Goal: Task Accomplishment & Management: Manage account settings

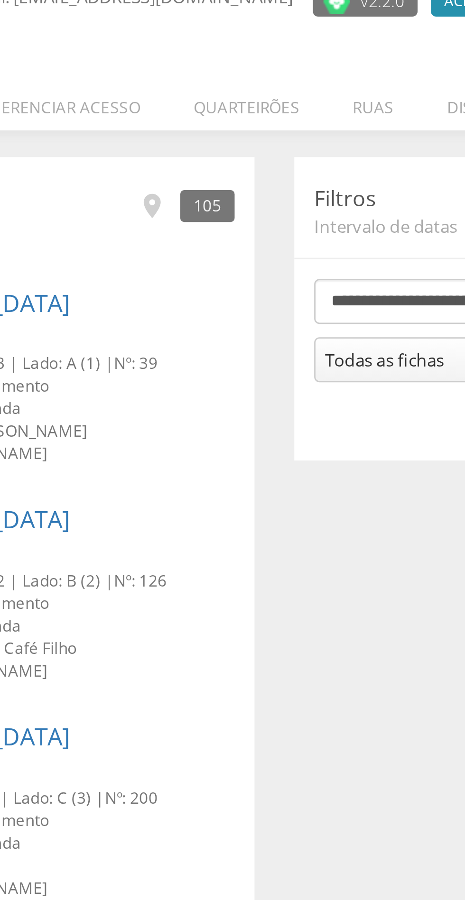
click at [229, 135] on li "Quarteirões" at bounding box center [222, 134] width 57 height 22
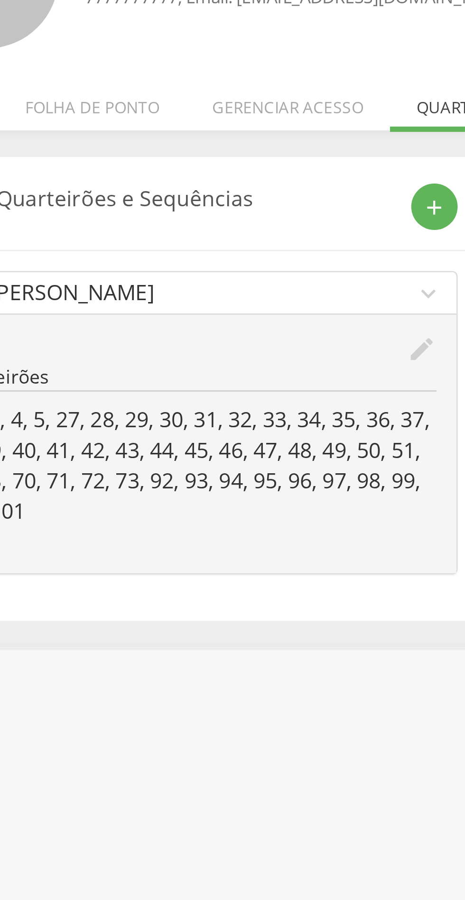
click at [208, 224] on icon "edit" at bounding box center [205, 223] width 10 height 10
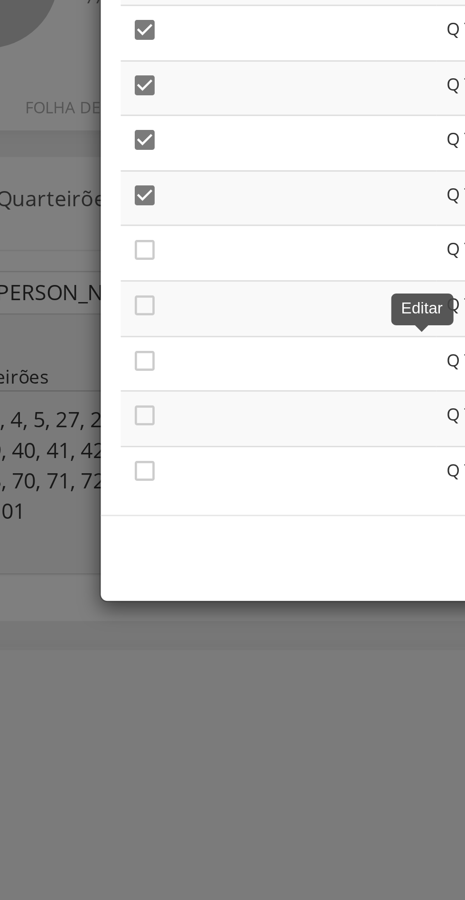
scroll to position [1365, 0]
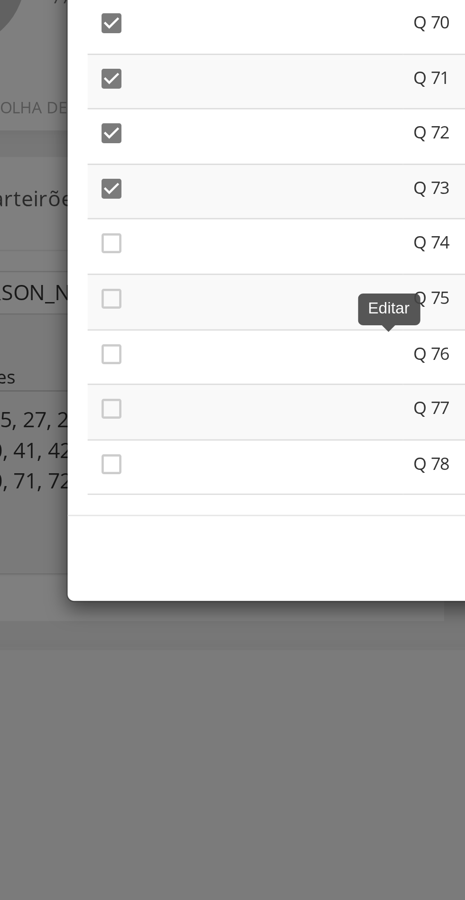
click at [109, 190] on icon "" at bounding box center [105, 184] width 9 height 9
click at [110, 209] on icon "" at bounding box center [105, 204] width 9 height 9
click at [107, 227] on icon "" at bounding box center [105, 224] width 9 height 9
click at [109, 245] on icon "" at bounding box center [105, 243] width 9 height 9
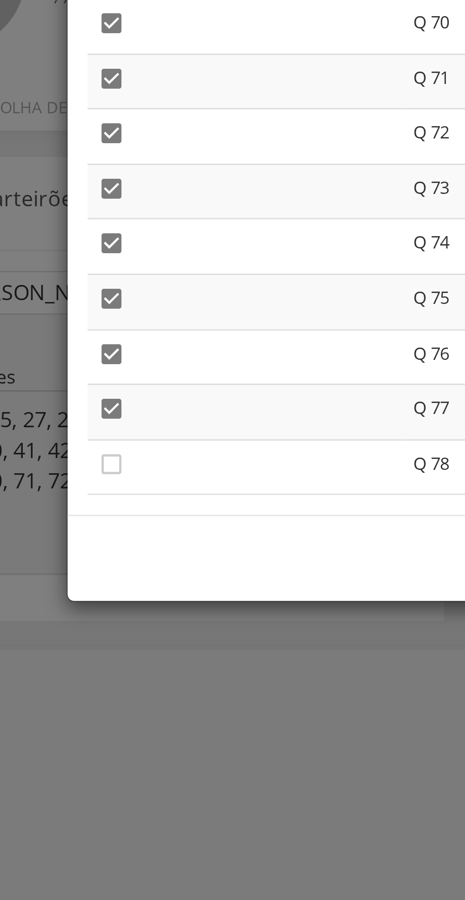
click at [112, 276] on div "**********" at bounding box center [232, 162] width 283 height 241
click at [106, 265] on icon "" at bounding box center [105, 263] width 9 height 9
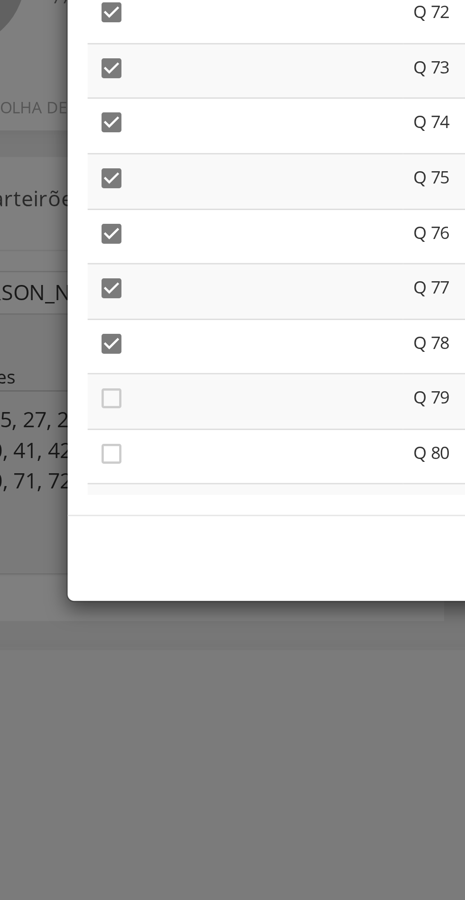
scroll to position [1409, 0]
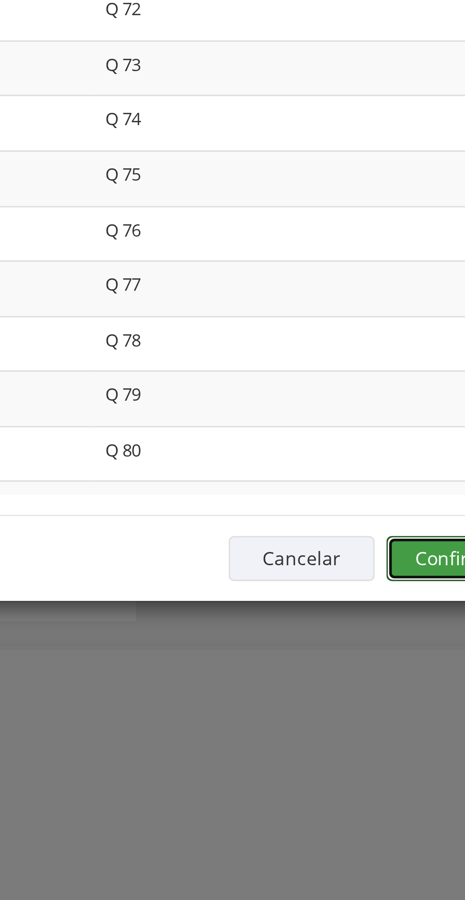
click at [334, 303] on button "Confirmar" at bounding box center [341, 298] width 52 height 16
